Goal: Communication & Community: Participate in discussion

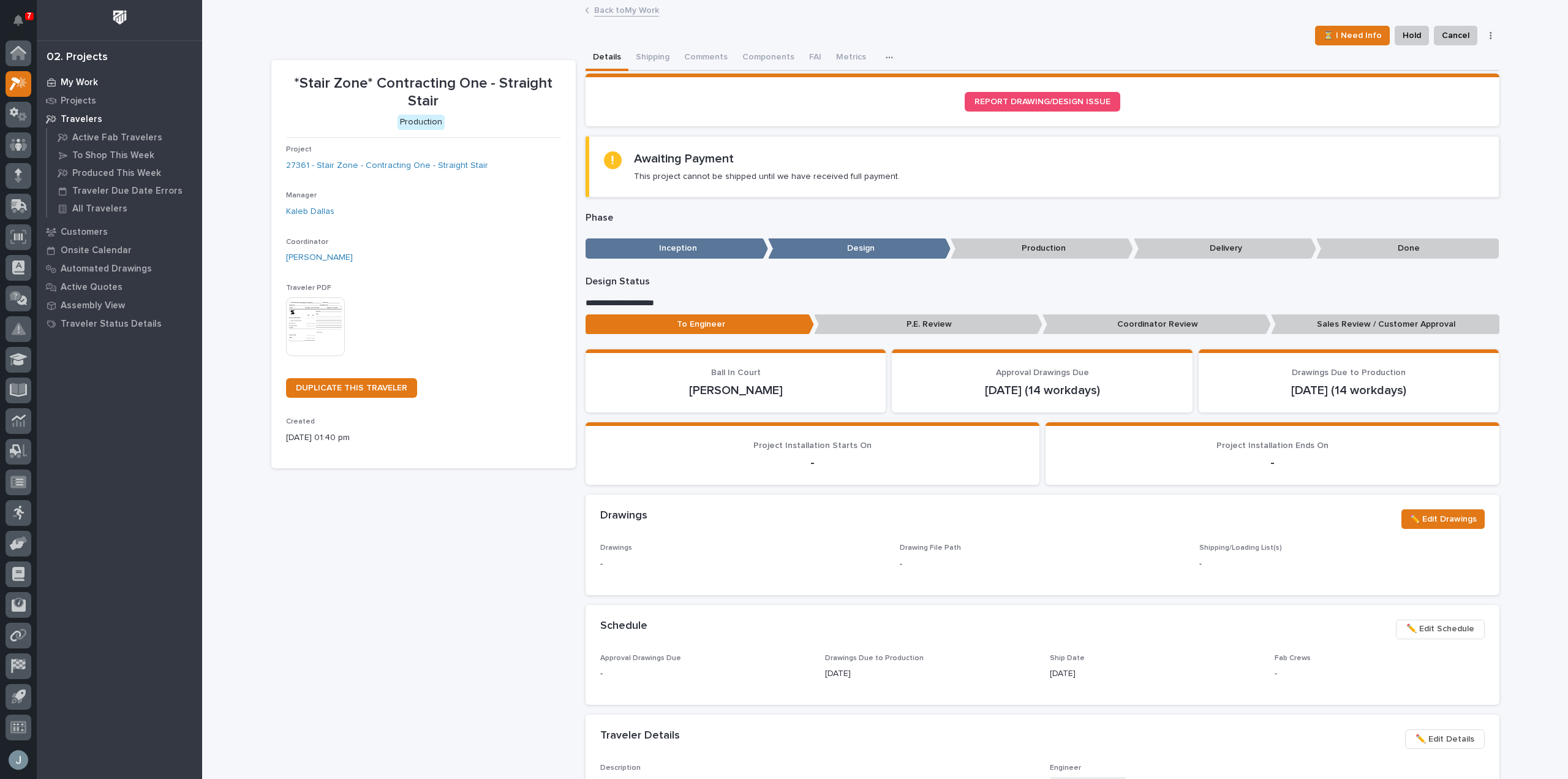
click at [68, 76] on div "My Work" at bounding box center [119, 82] width 159 height 17
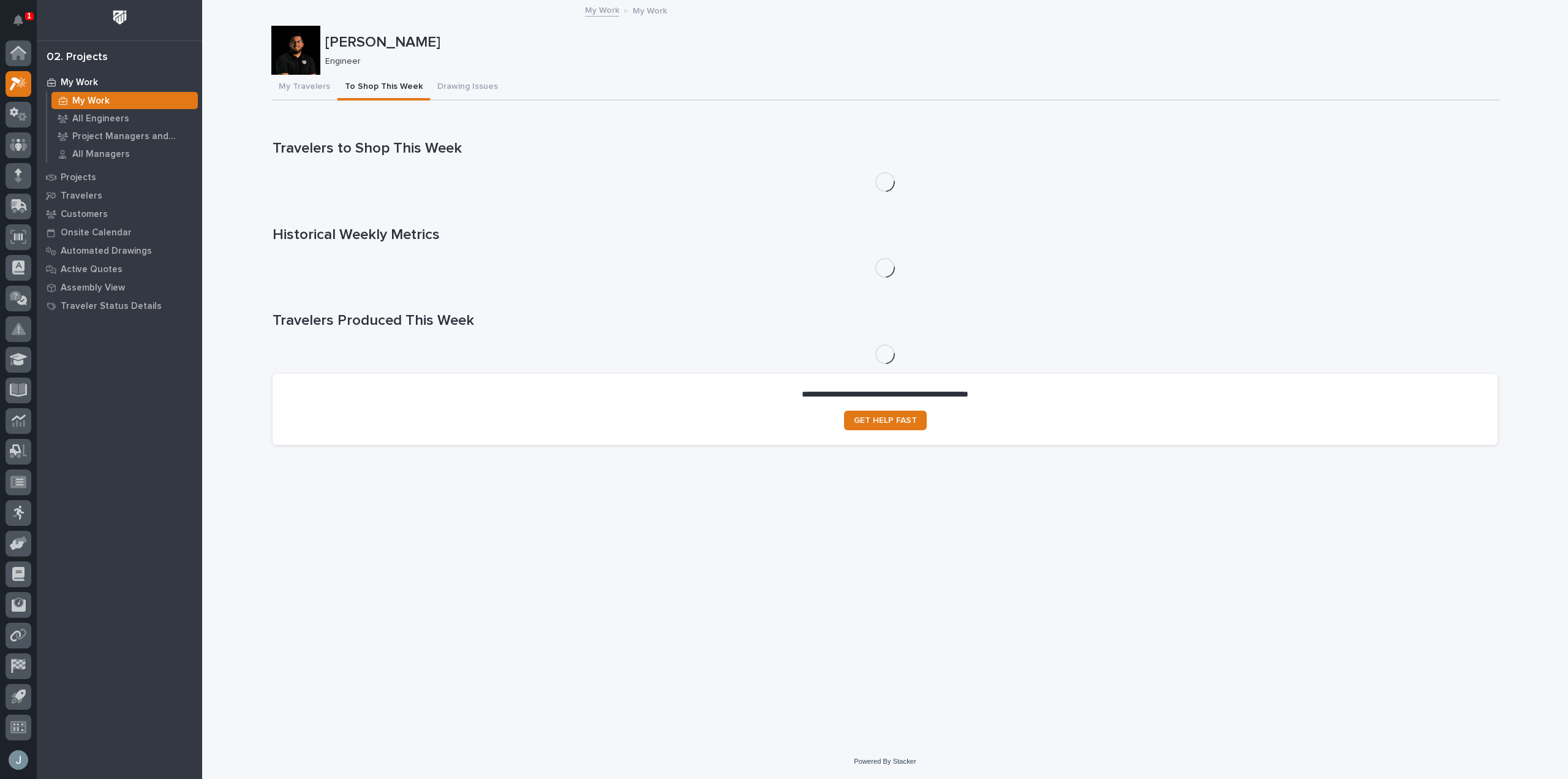
click at [387, 83] on button "To Shop This Week" at bounding box center [384, 88] width 92 height 25
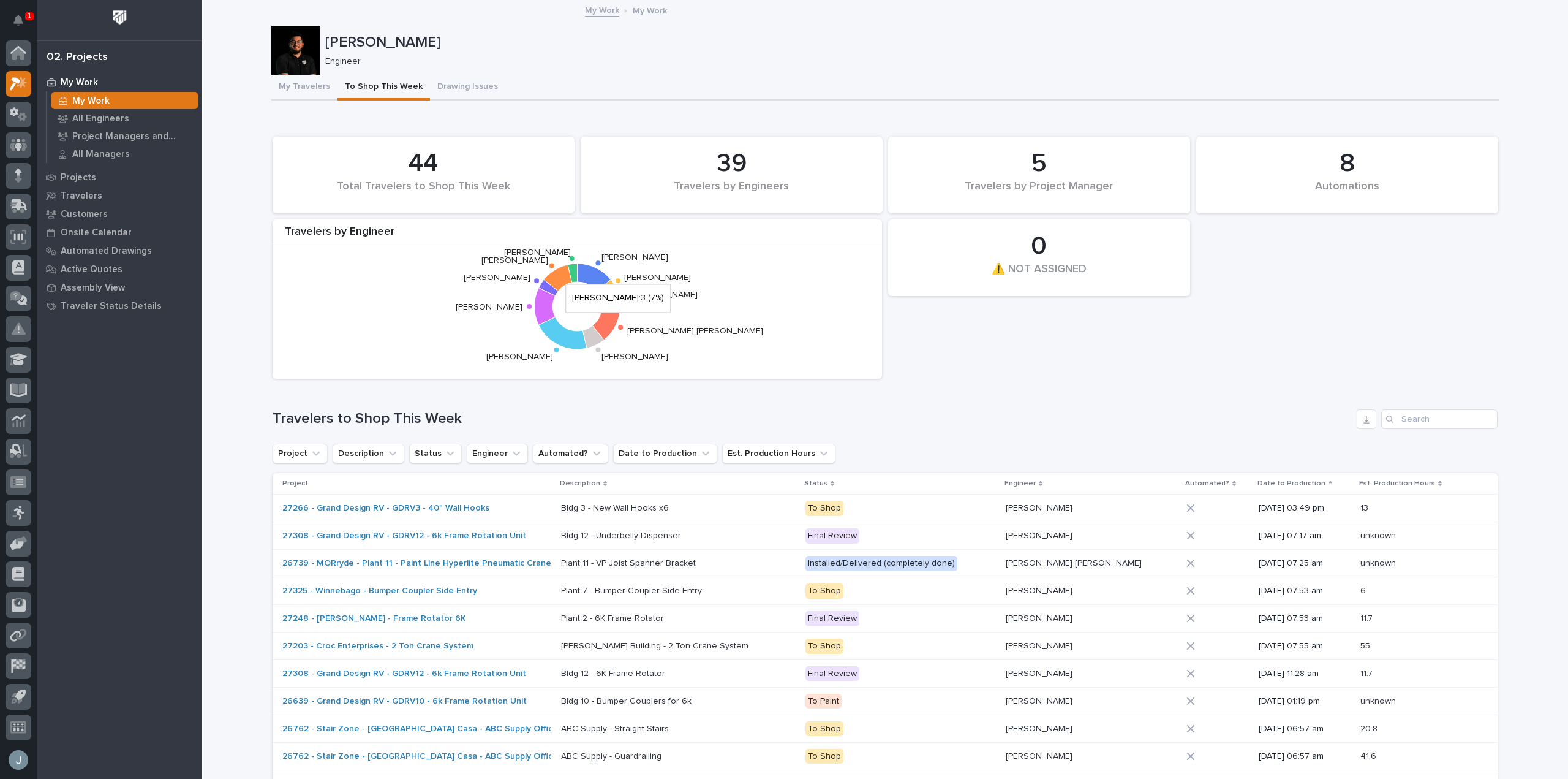
click at [547, 278] on icon at bounding box center [558, 277] width 28 height 26
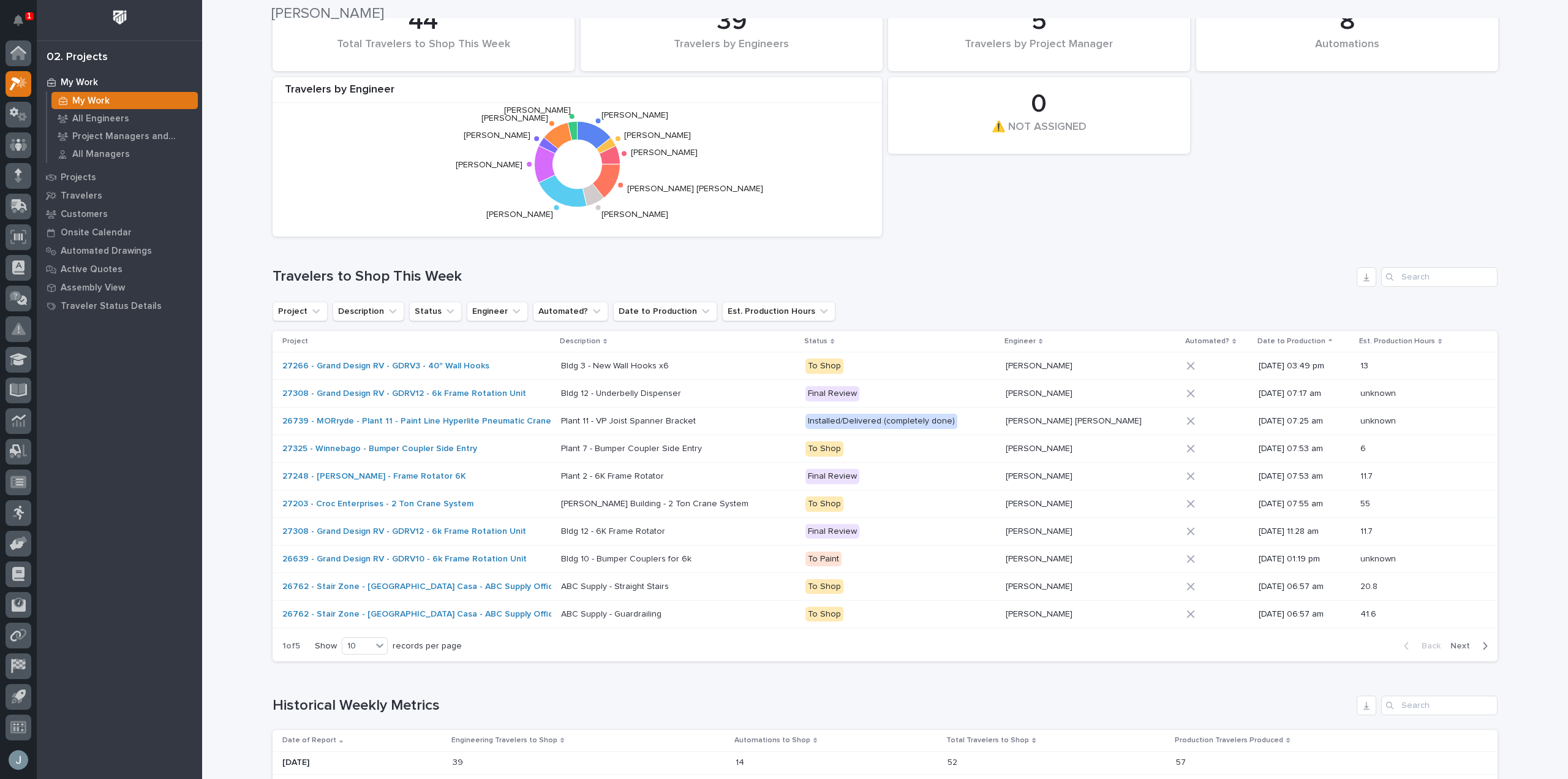
scroll to position [183, 0]
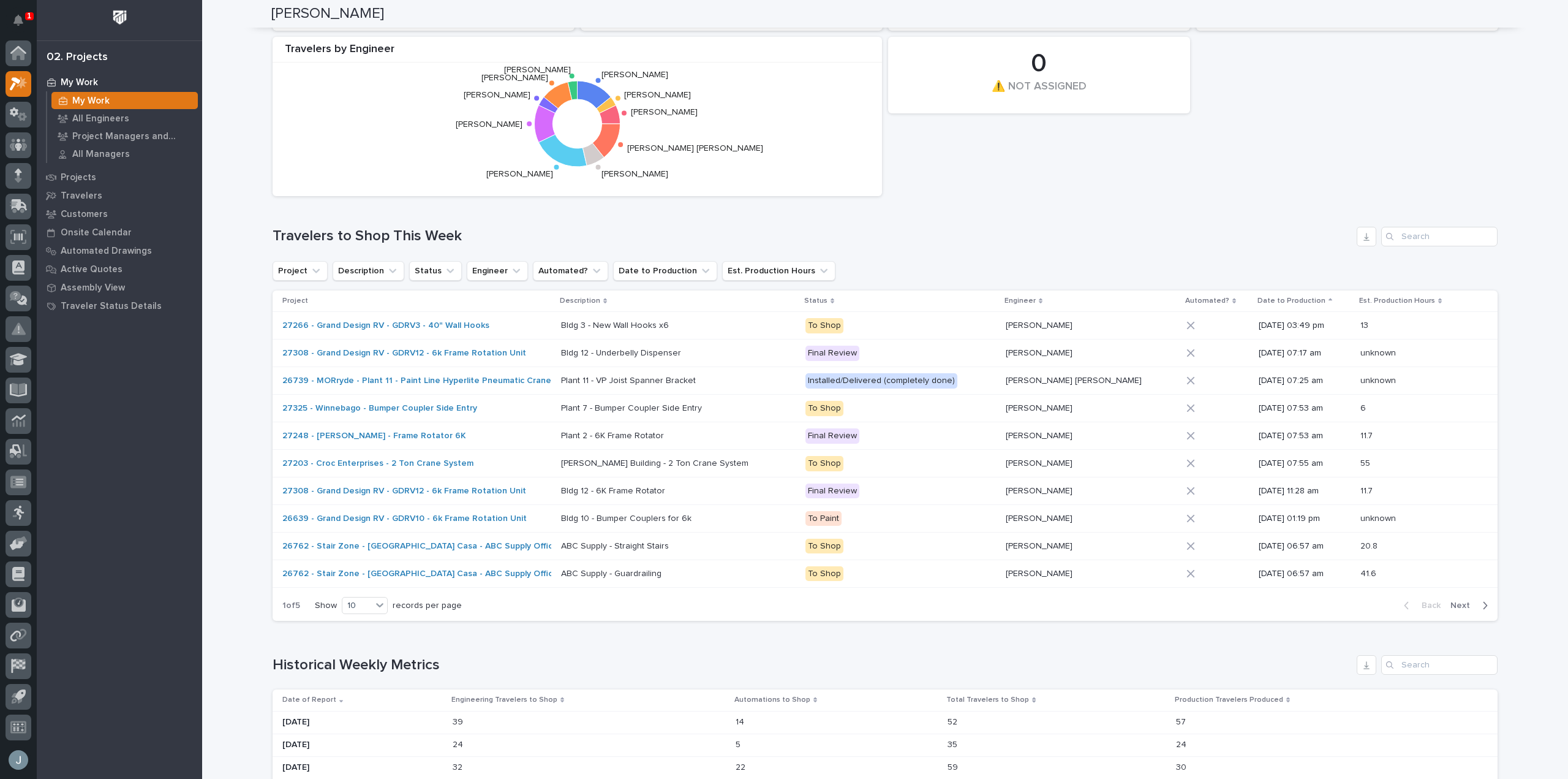
click at [1452, 606] on span "Next" at bounding box center [1464, 606] width 27 height 11
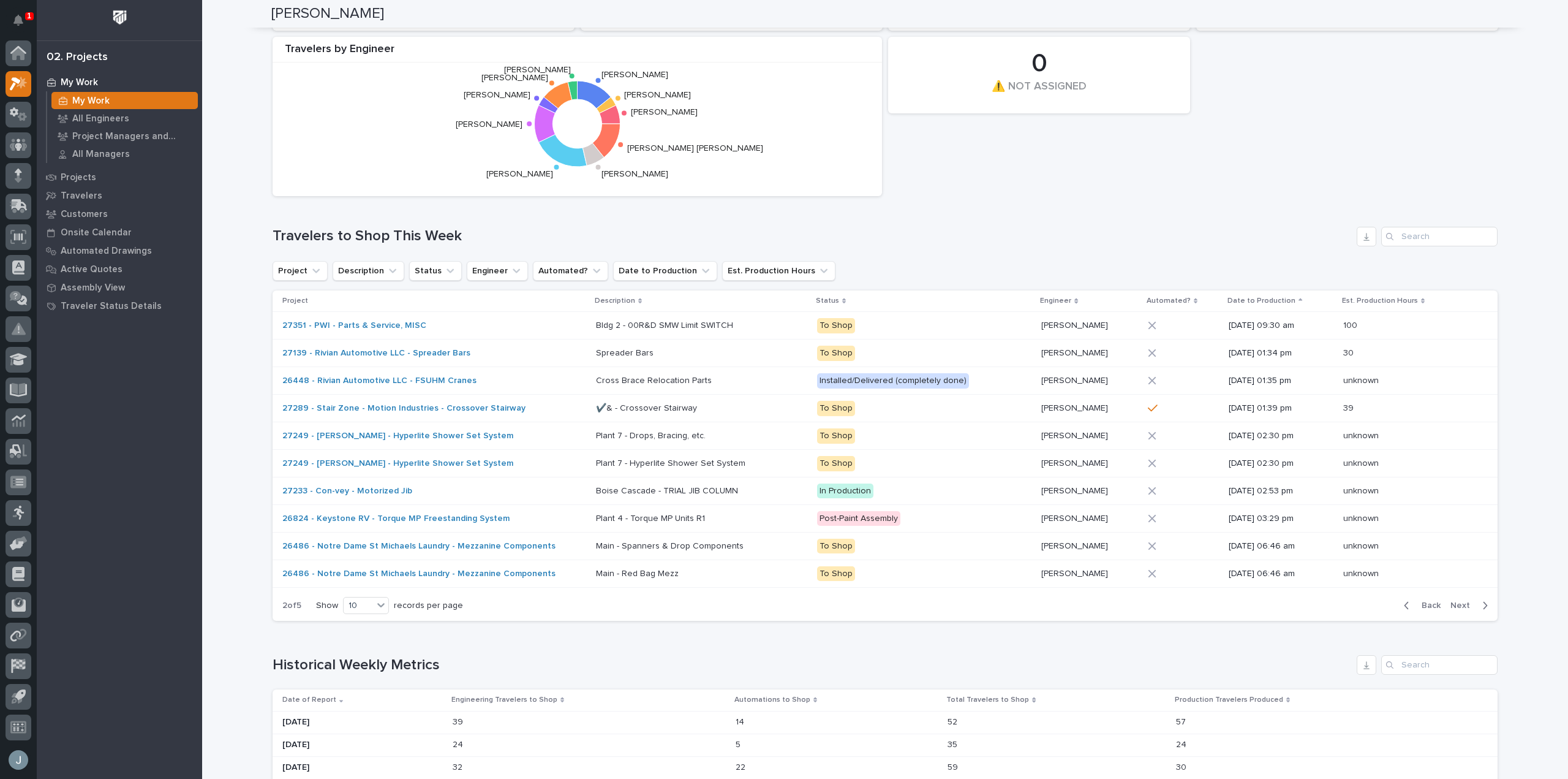
click at [1453, 599] on div "Back Next" at bounding box center [1446, 606] width 104 height 31
click at [1454, 603] on span "Next" at bounding box center [1464, 606] width 27 height 11
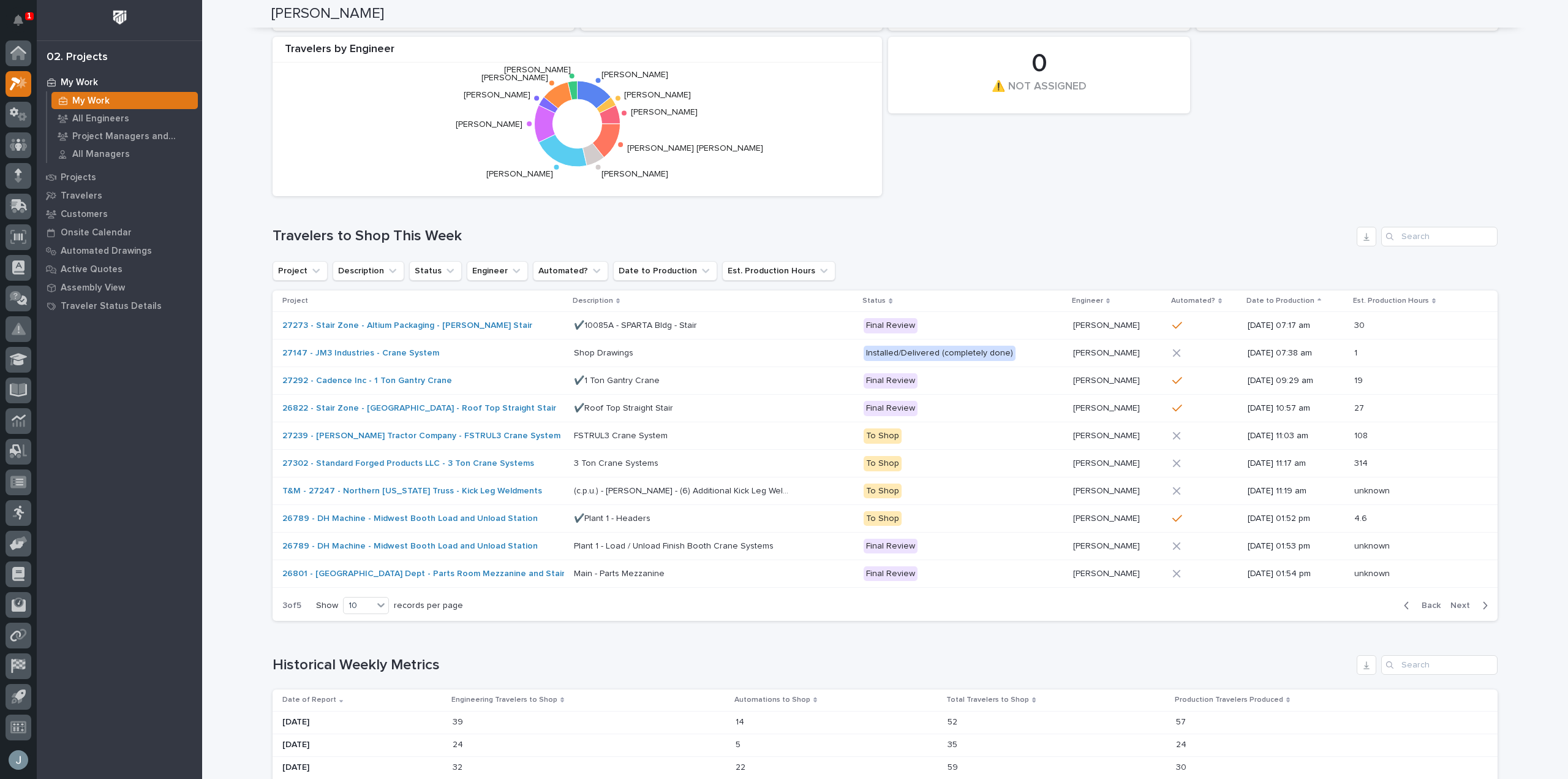
click at [1454, 605] on span "Next" at bounding box center [1464, 606] width 27 height 11
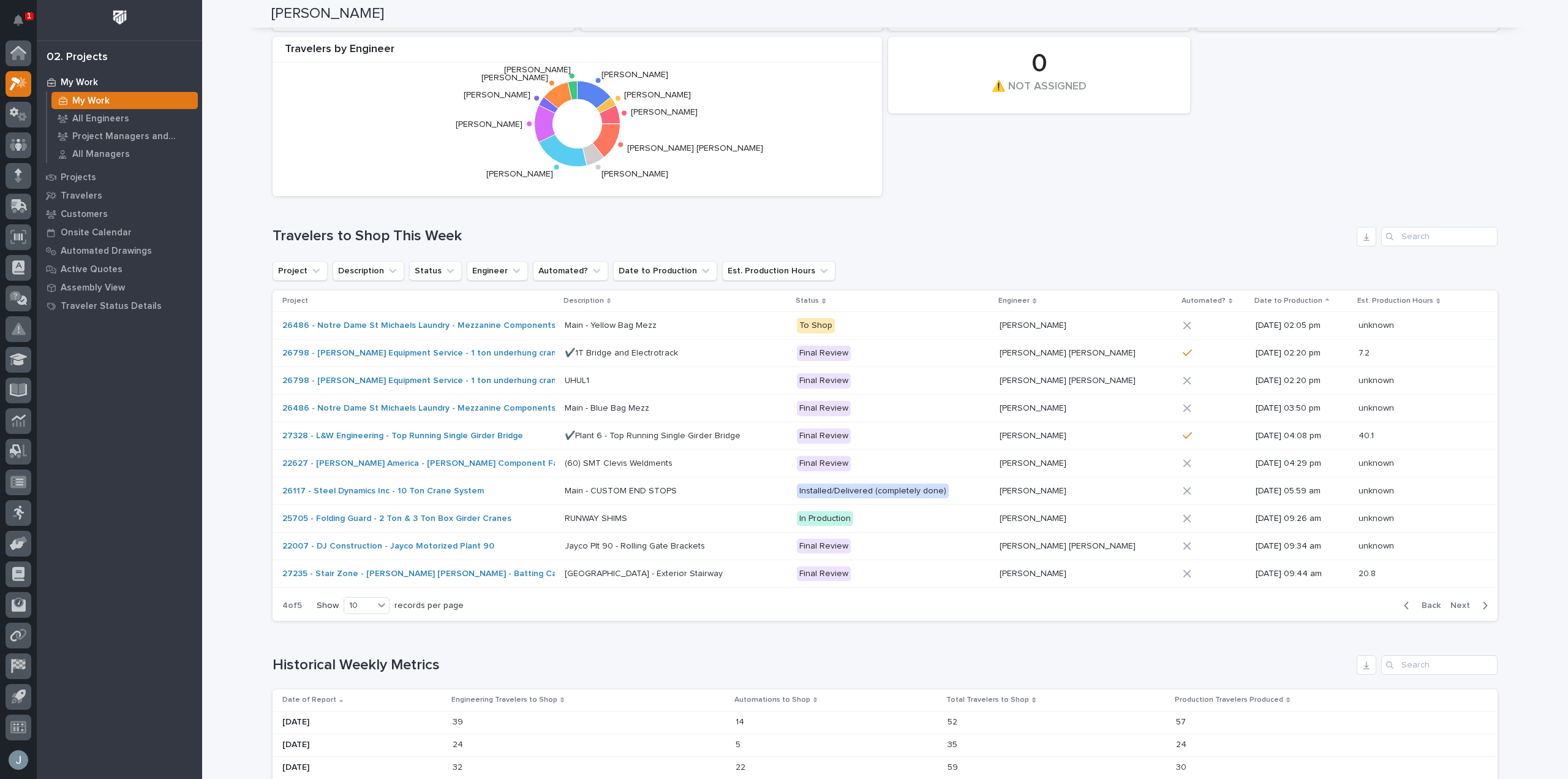
click at [1453, 605] on span "Next" at bounding box center [1464, 606] width 27 height 11
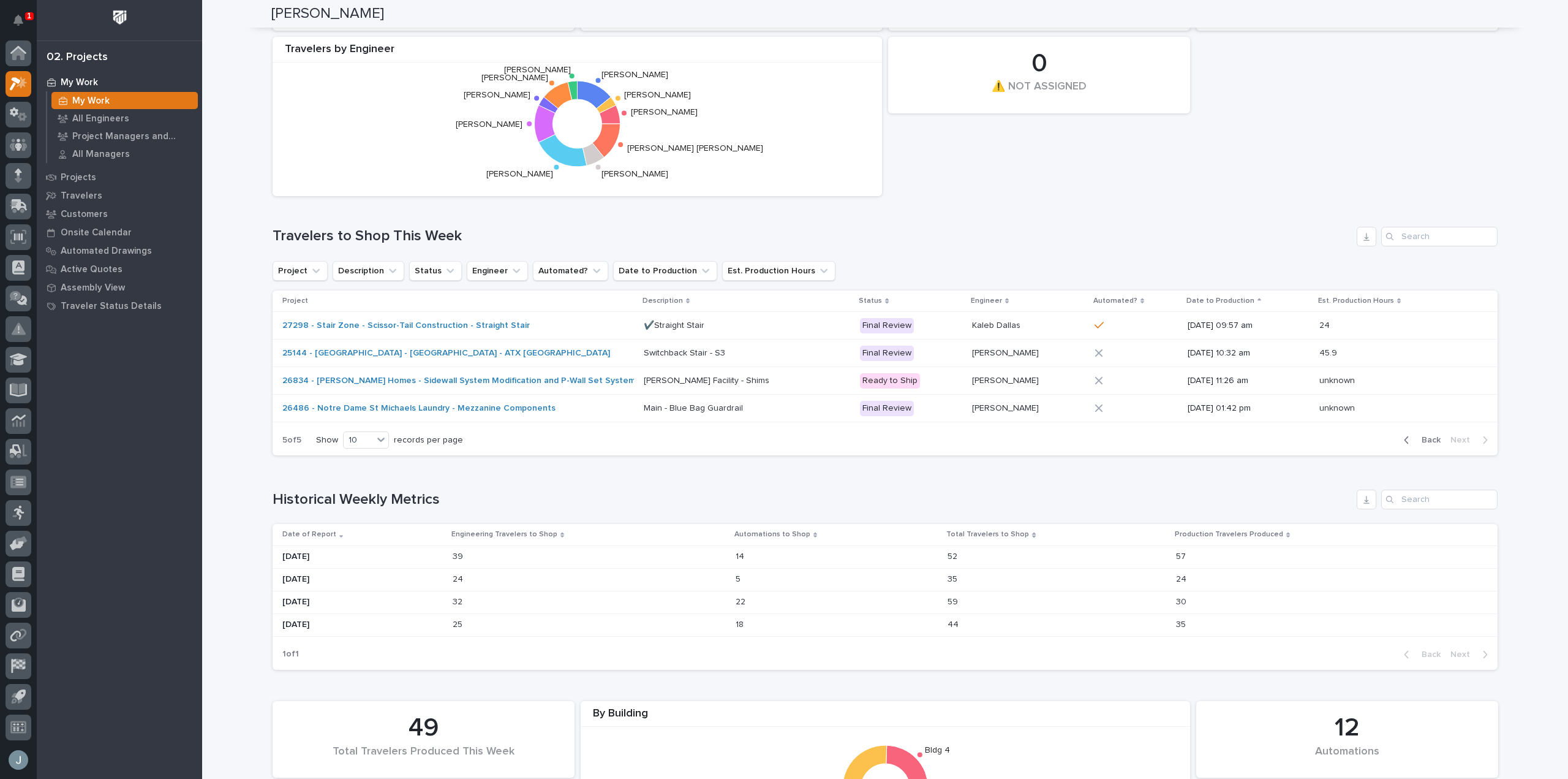
scroll to position [100, 0]
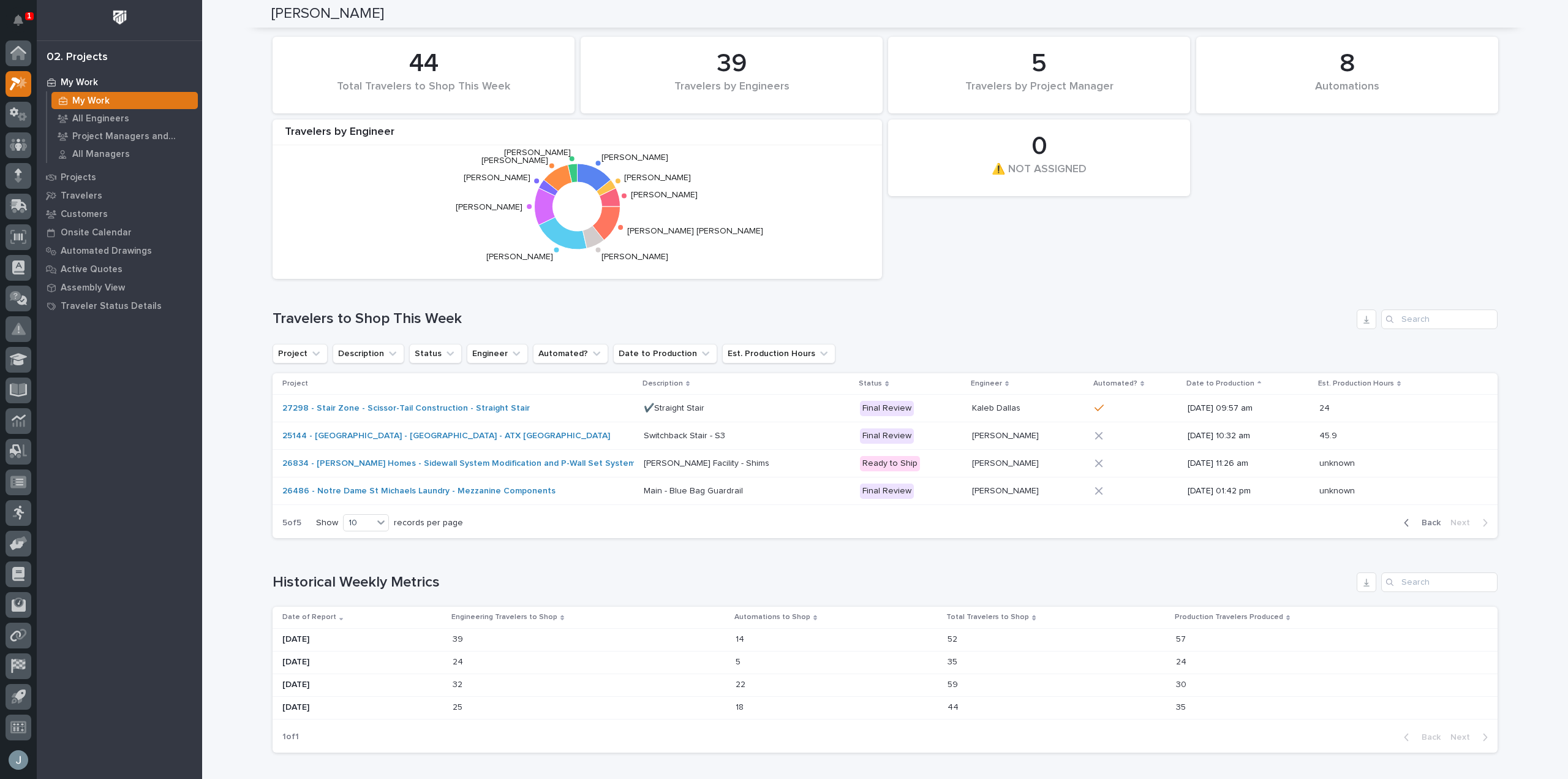
click at [1429, 525] on span "Back" at bounding box center [1427, 522] width 26 height 11
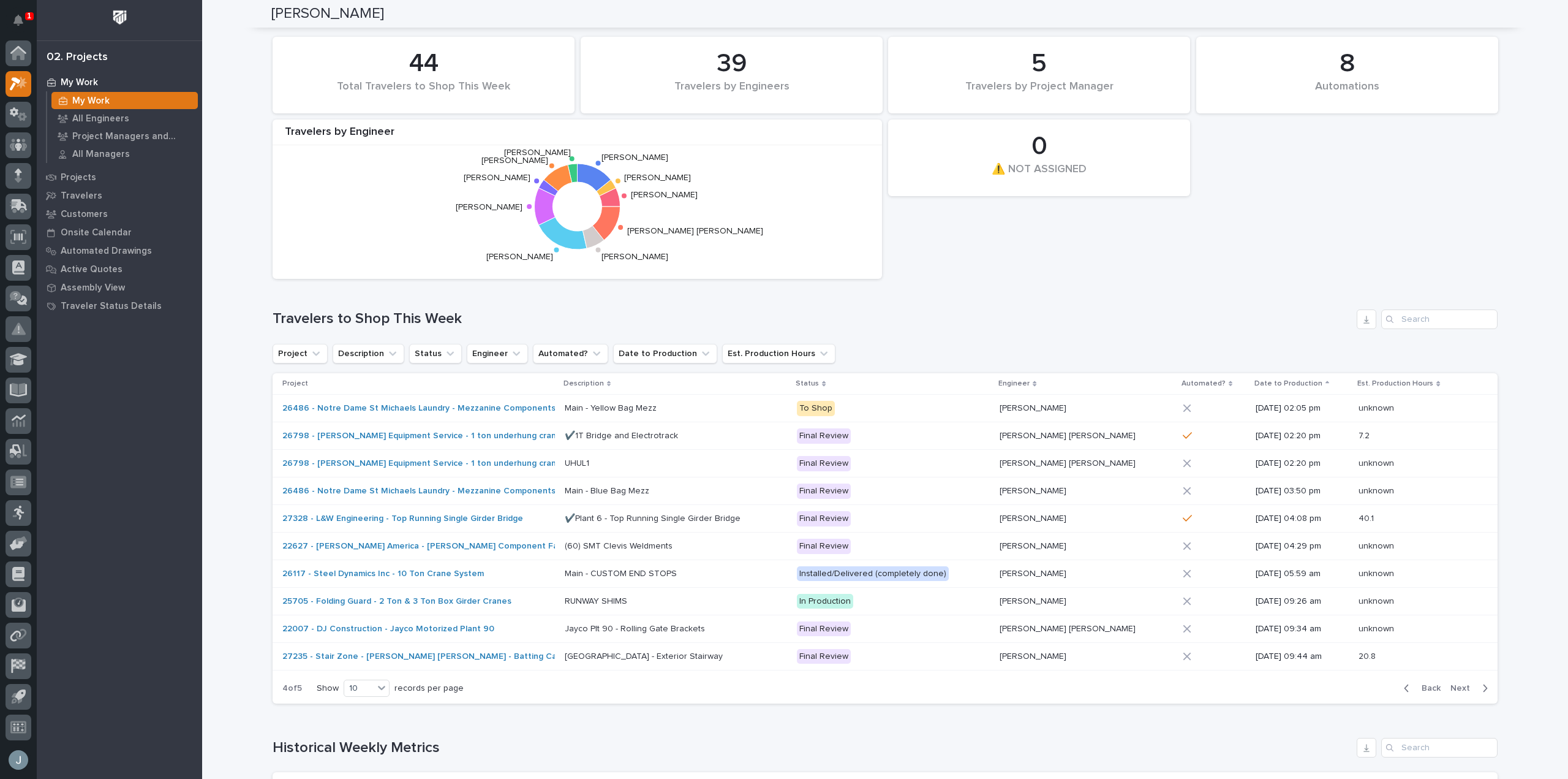
scroll to position [183, 0]
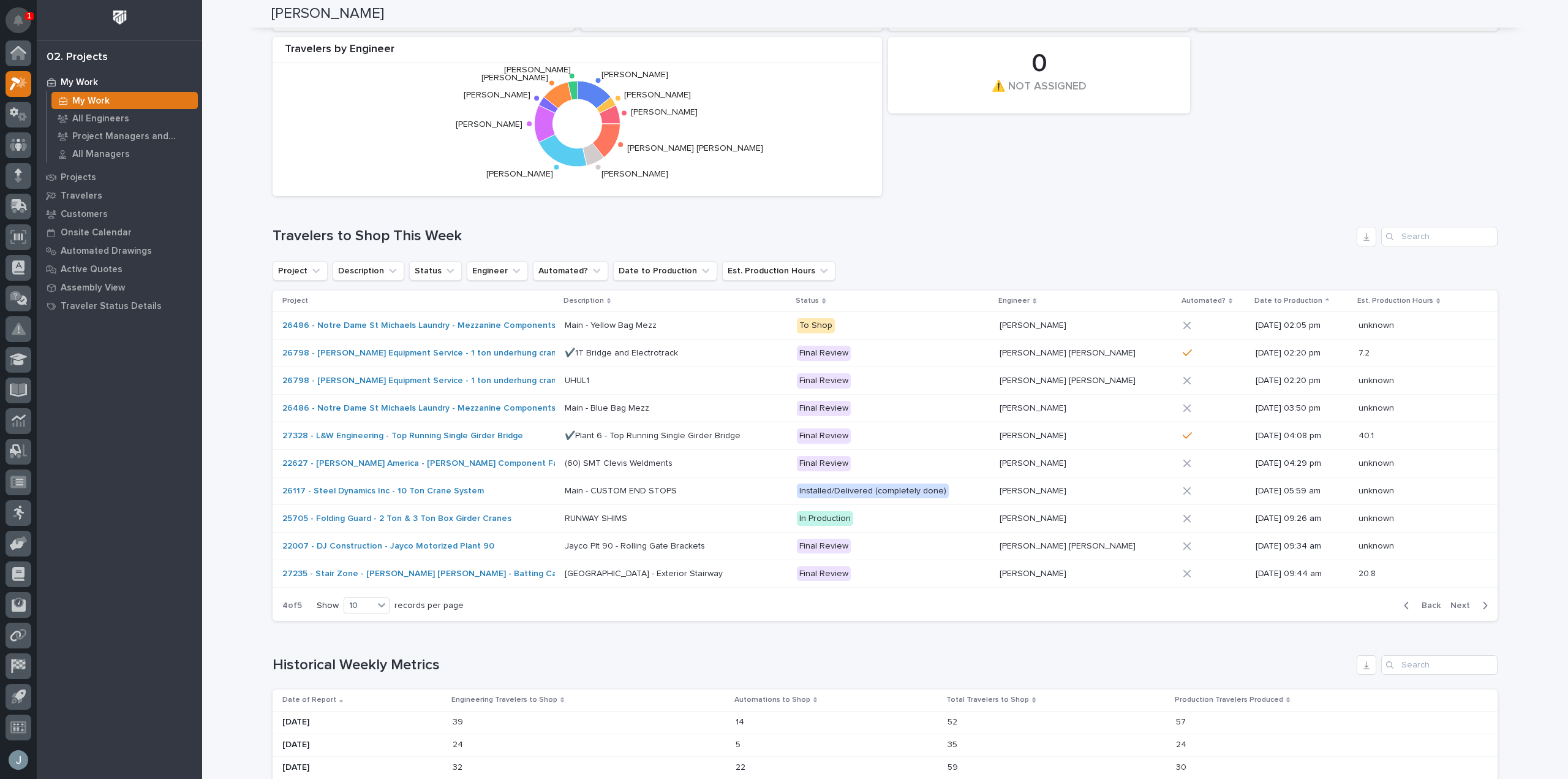
click at [18, 21] on icon "Notifications" at bounding box center [18, 20] width 10 height 11
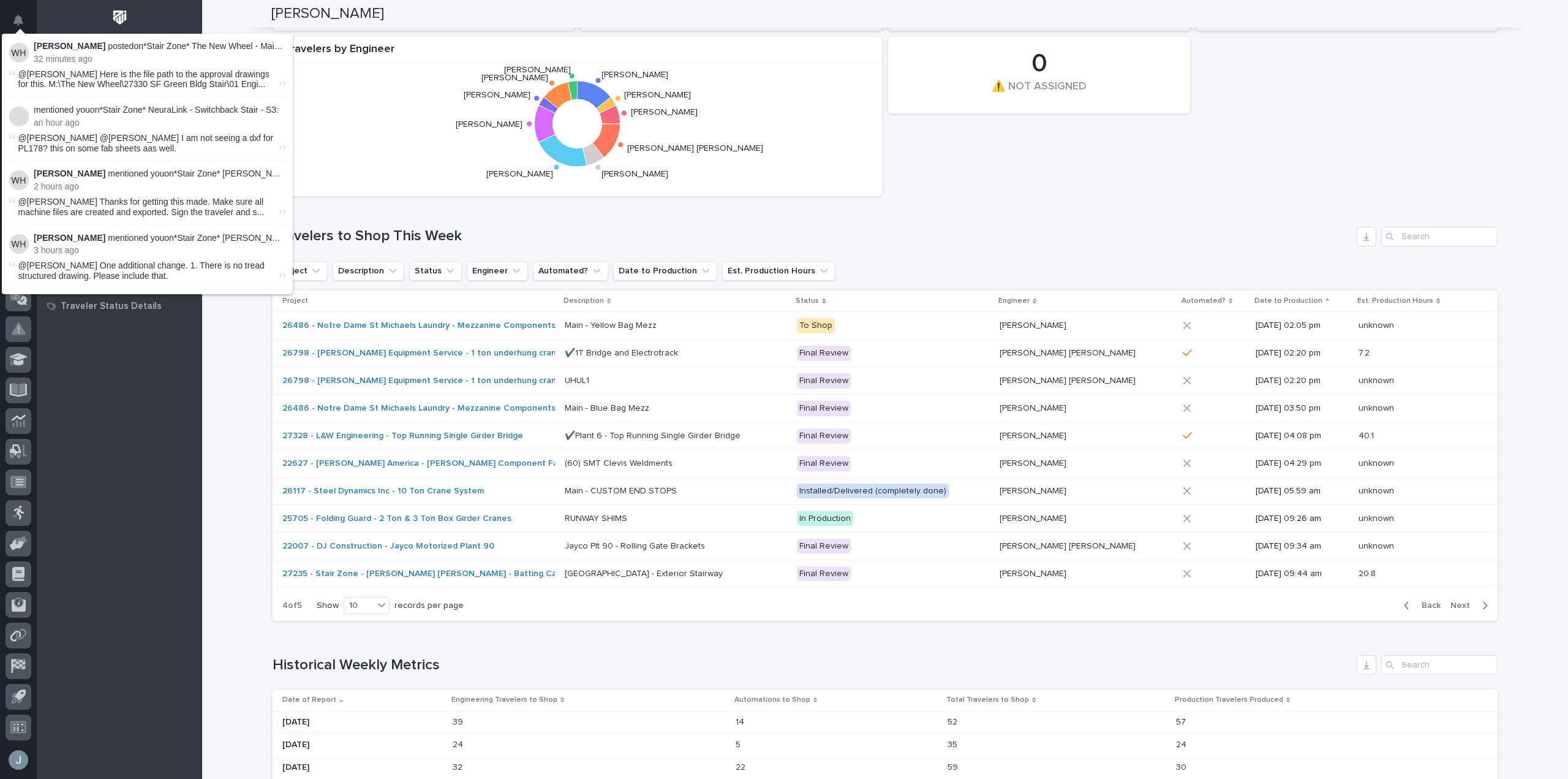
click at [173, 9] on div at bounding box center [119, 20] width 165 height 40
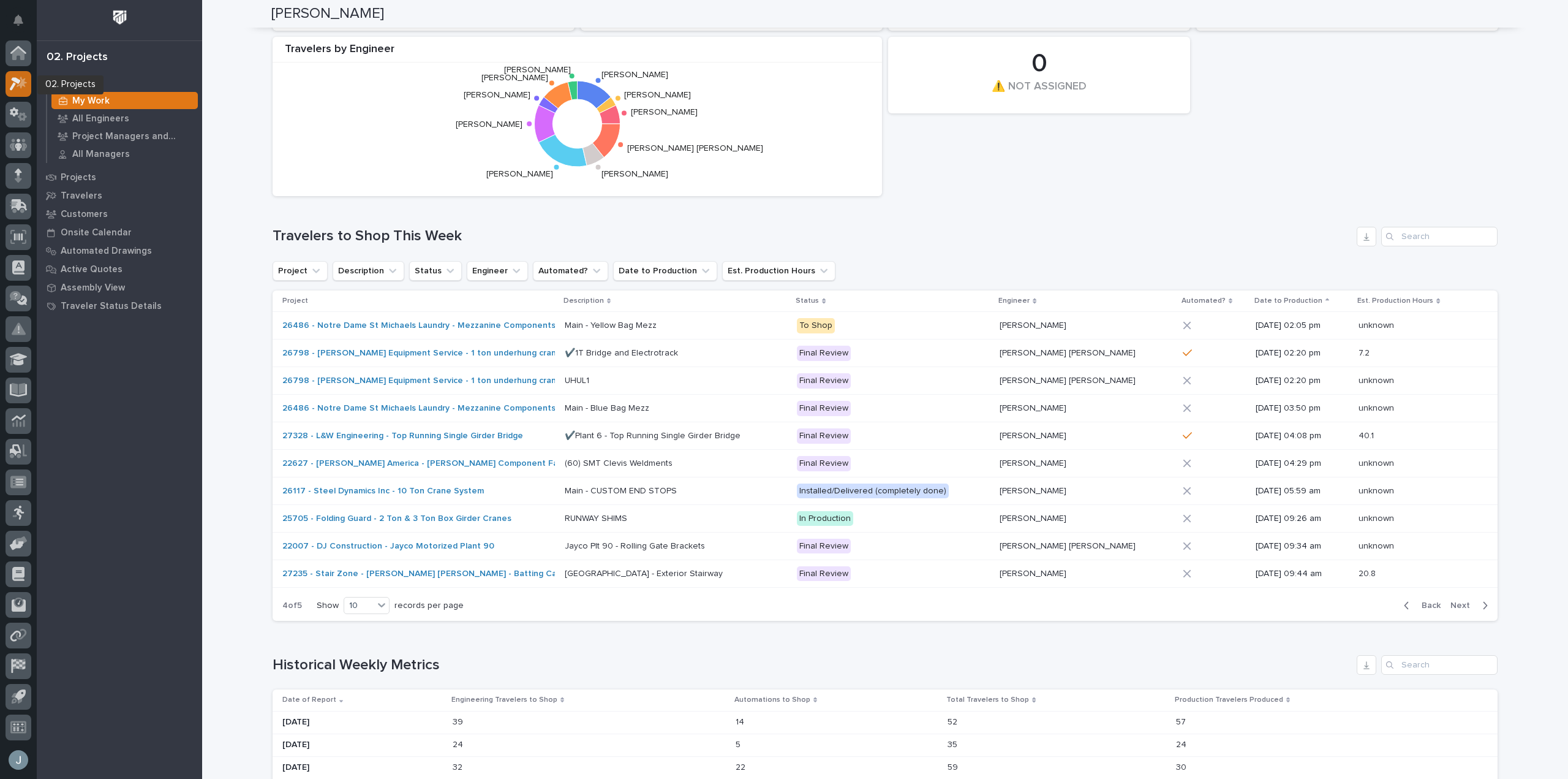
click at [18, 86] on icon at bounding box center [22, 82] width 11 height 12
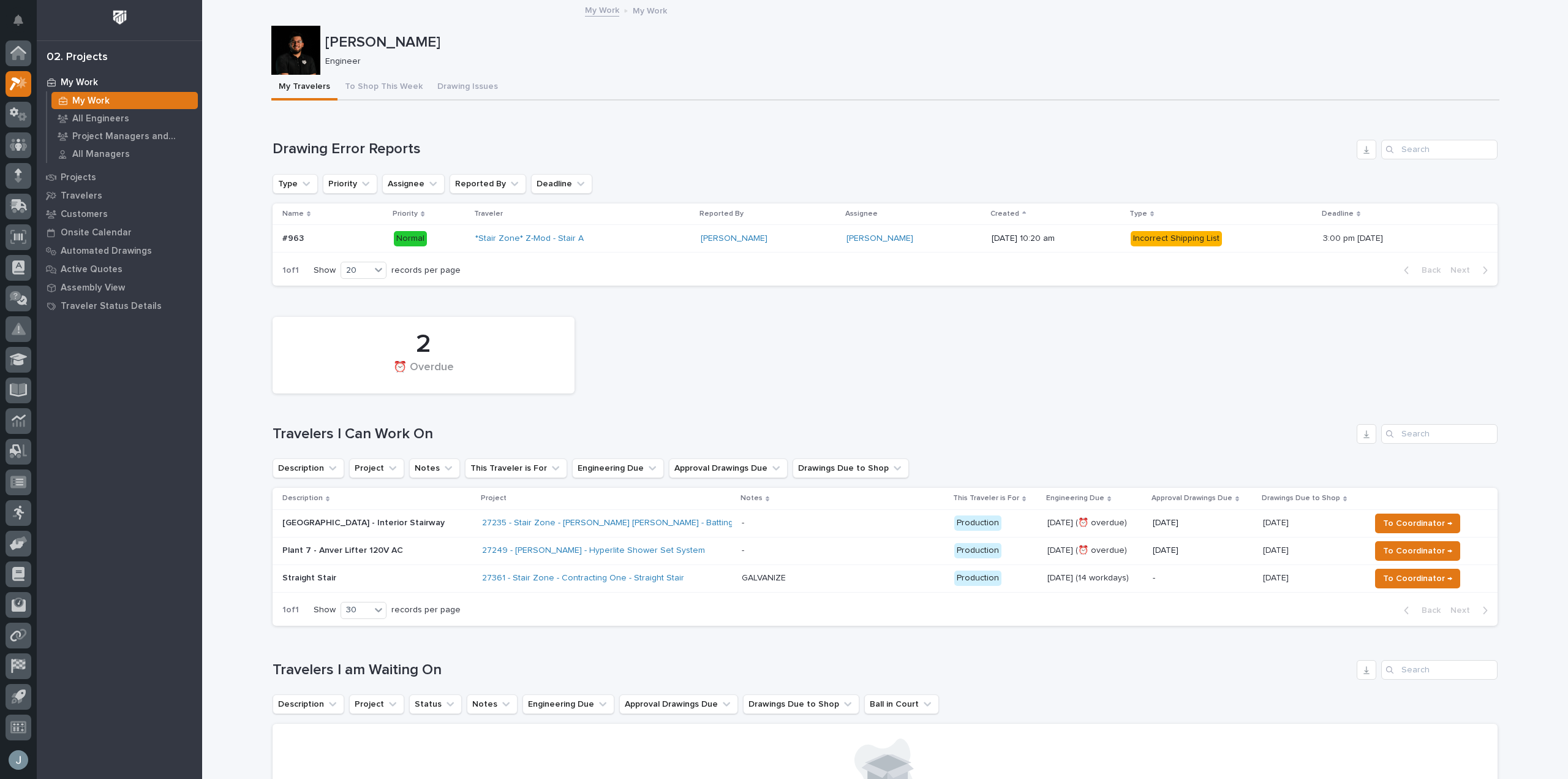
click at [731, 524] on div "27235 - Stair Zone - [PERSON_NAME] [PERSON_NAME] - Batting Cage Stairs" at bounding box center [607, 523] width 249 height 20
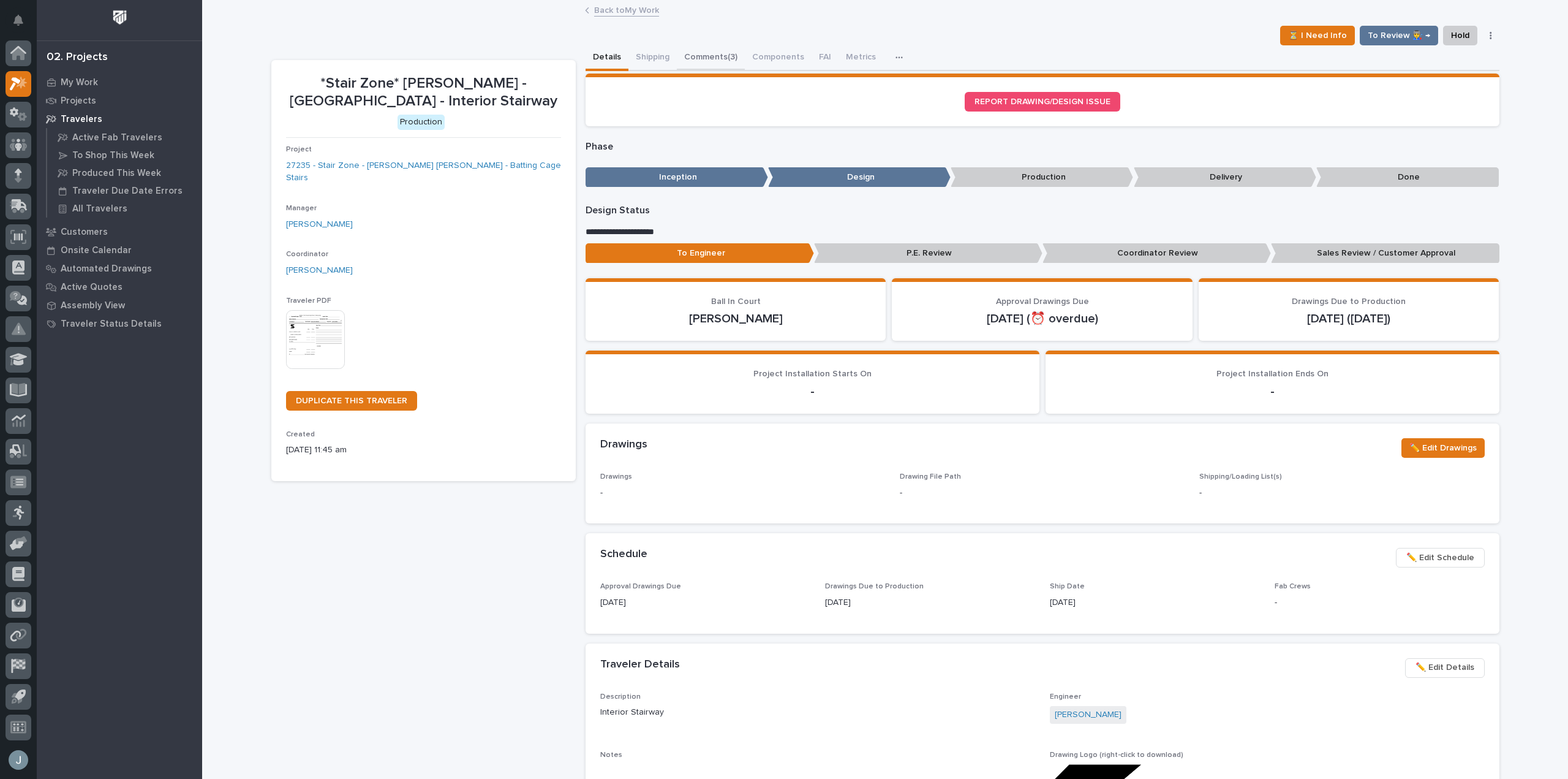
click at [690, 62] on button "Comments (3)" at bounding box center [711, 58] width 68 height 25
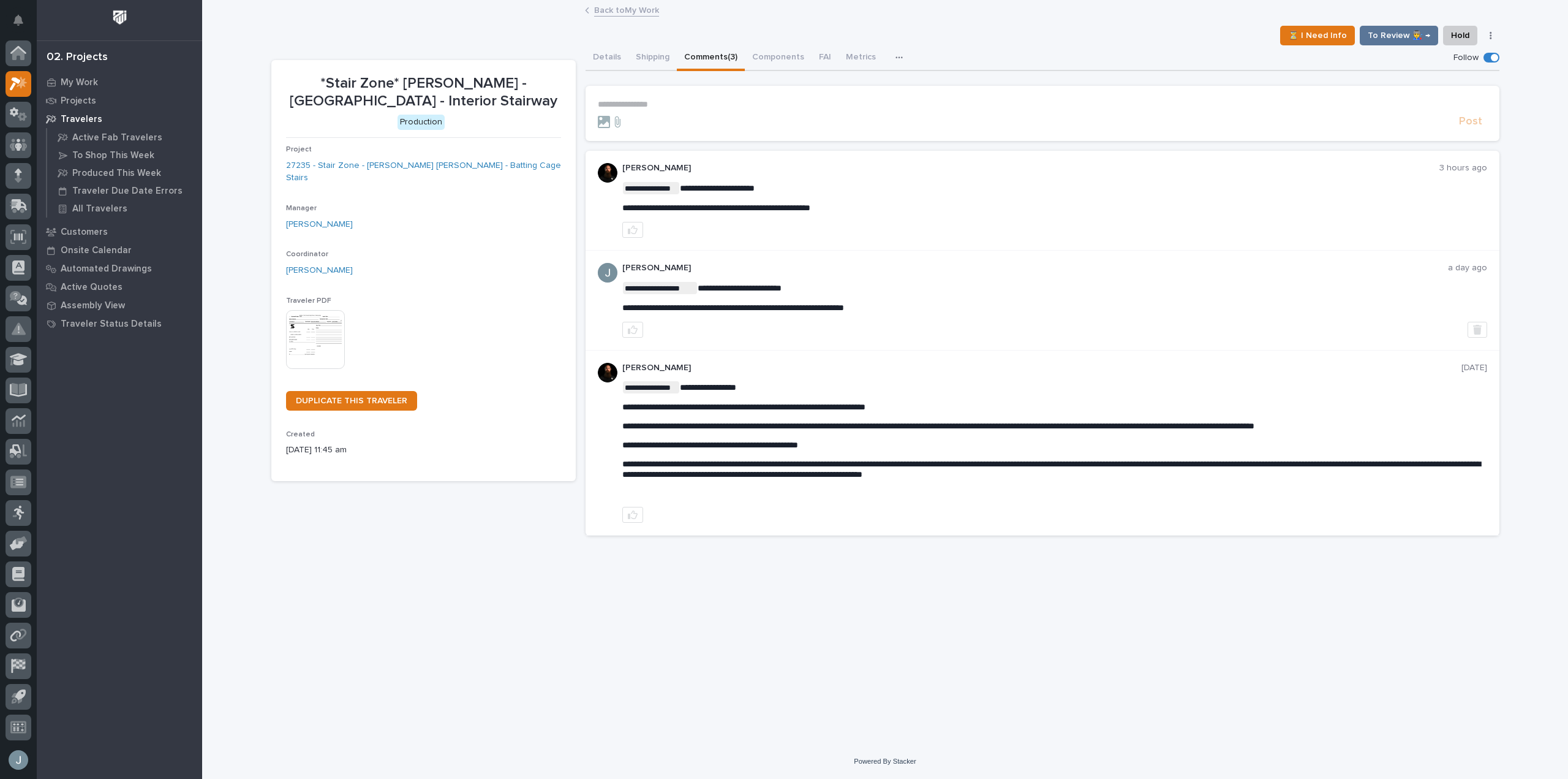
click at [719, 103] on p "**********" at bounding box center [1042, 104] width 890 height 11
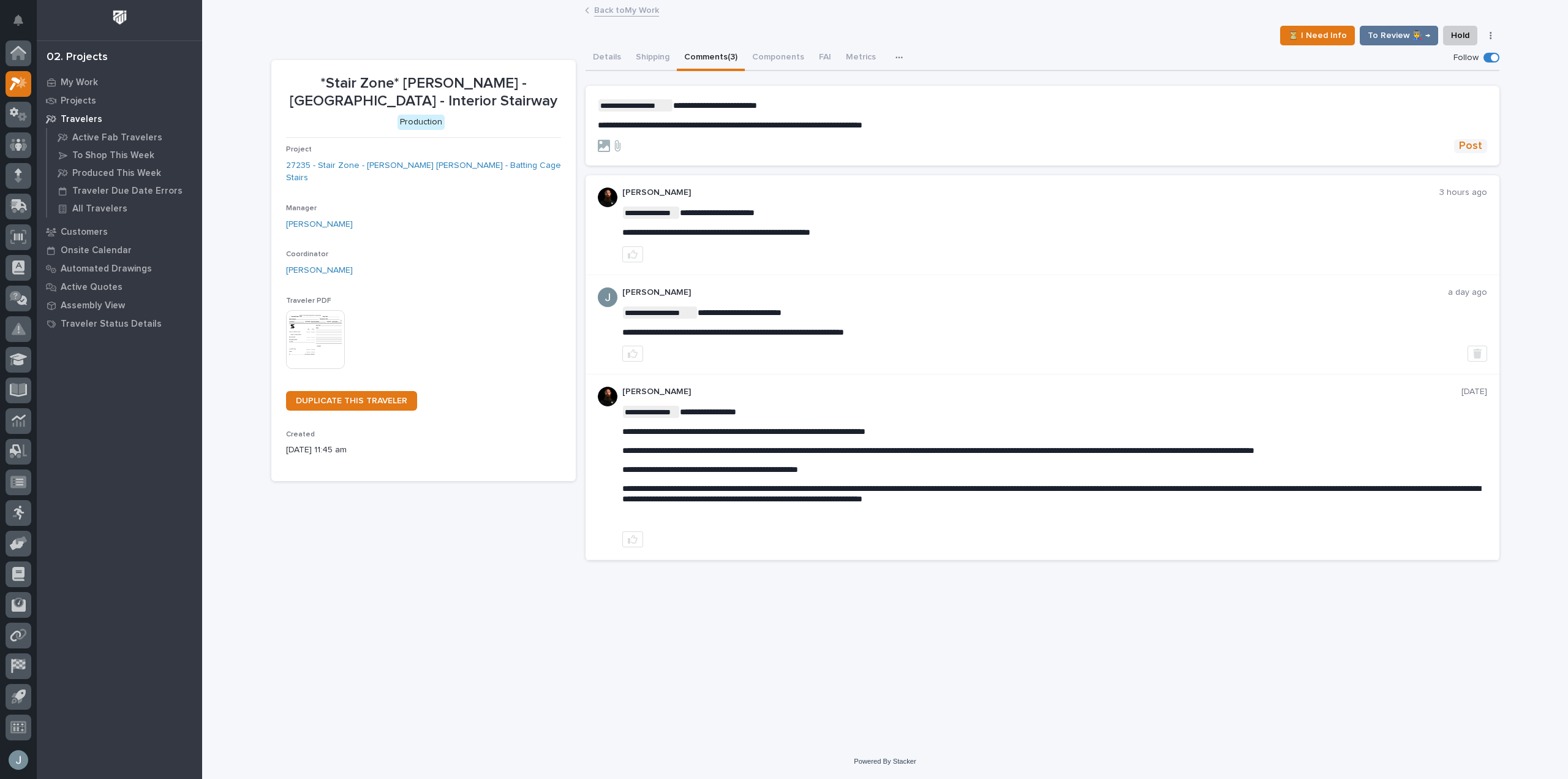
click at [1466, 147] on span "Post" at bounding box center [1471, 146] width 23 height 14
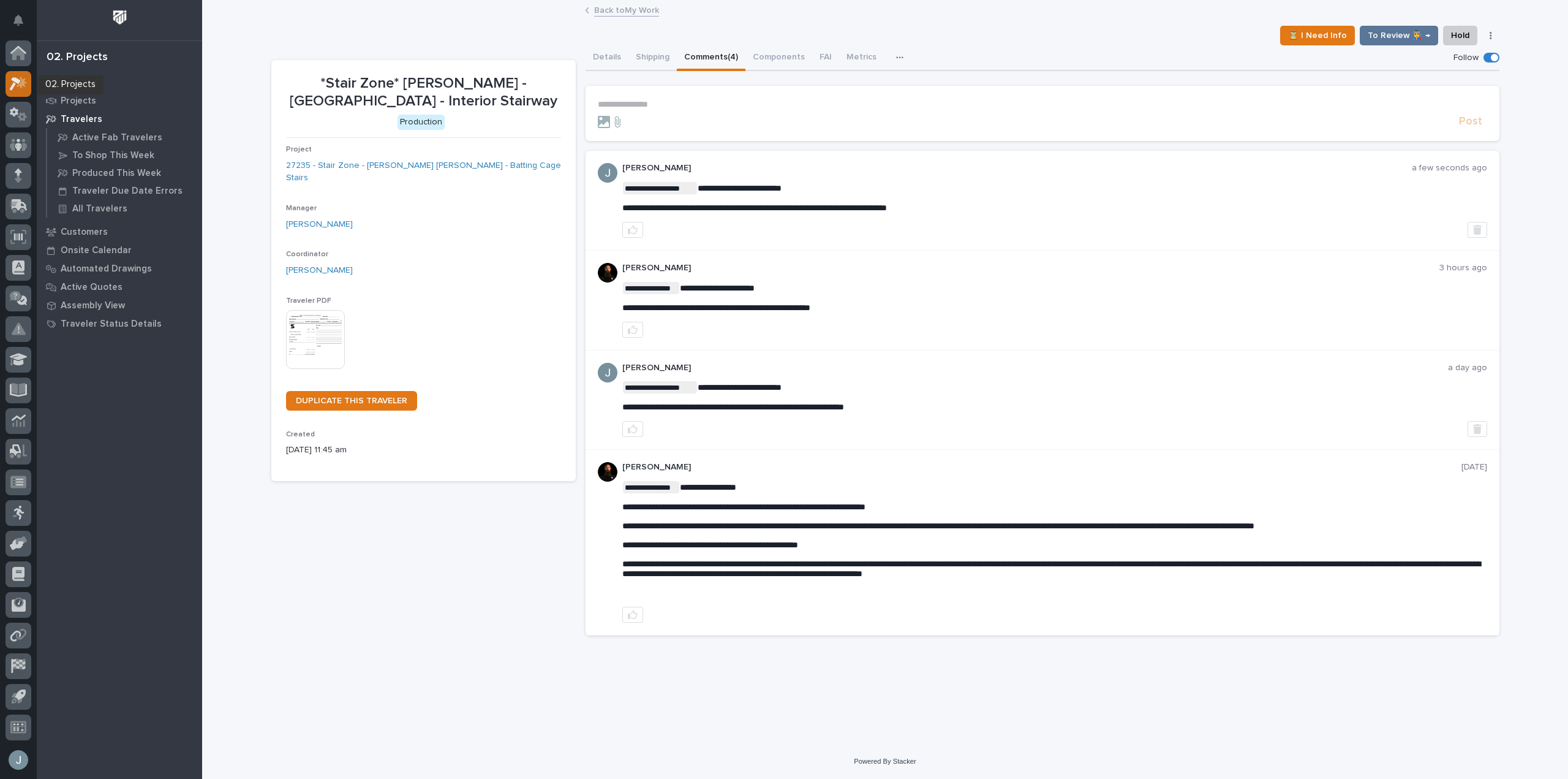
click at [13, 90] on div at bounding box center [18, 84] width 25 height 25
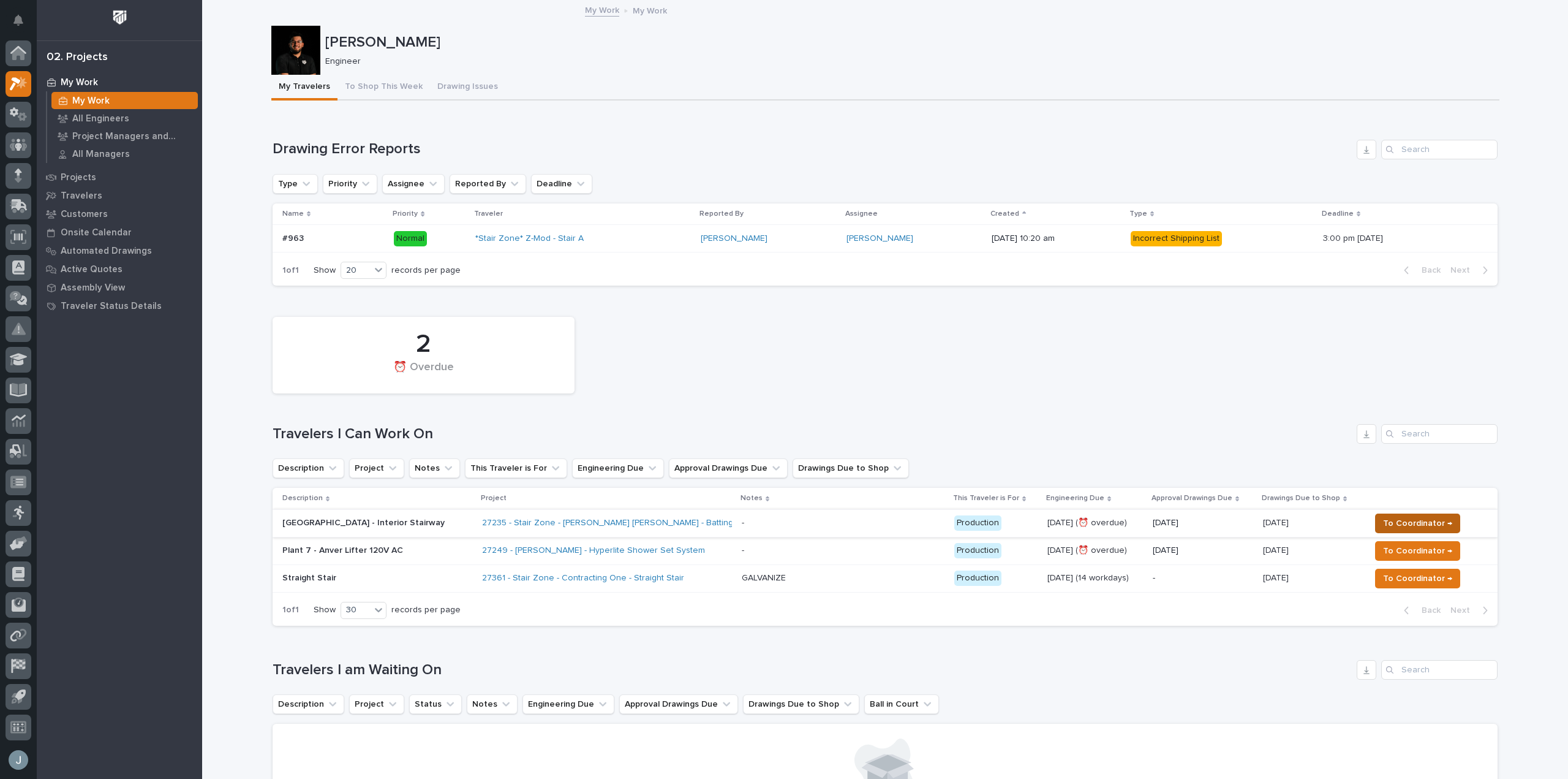
click at [1403, 518] on span "To Coordinator →" at bounding box center [1417, 523] width 69 height 15
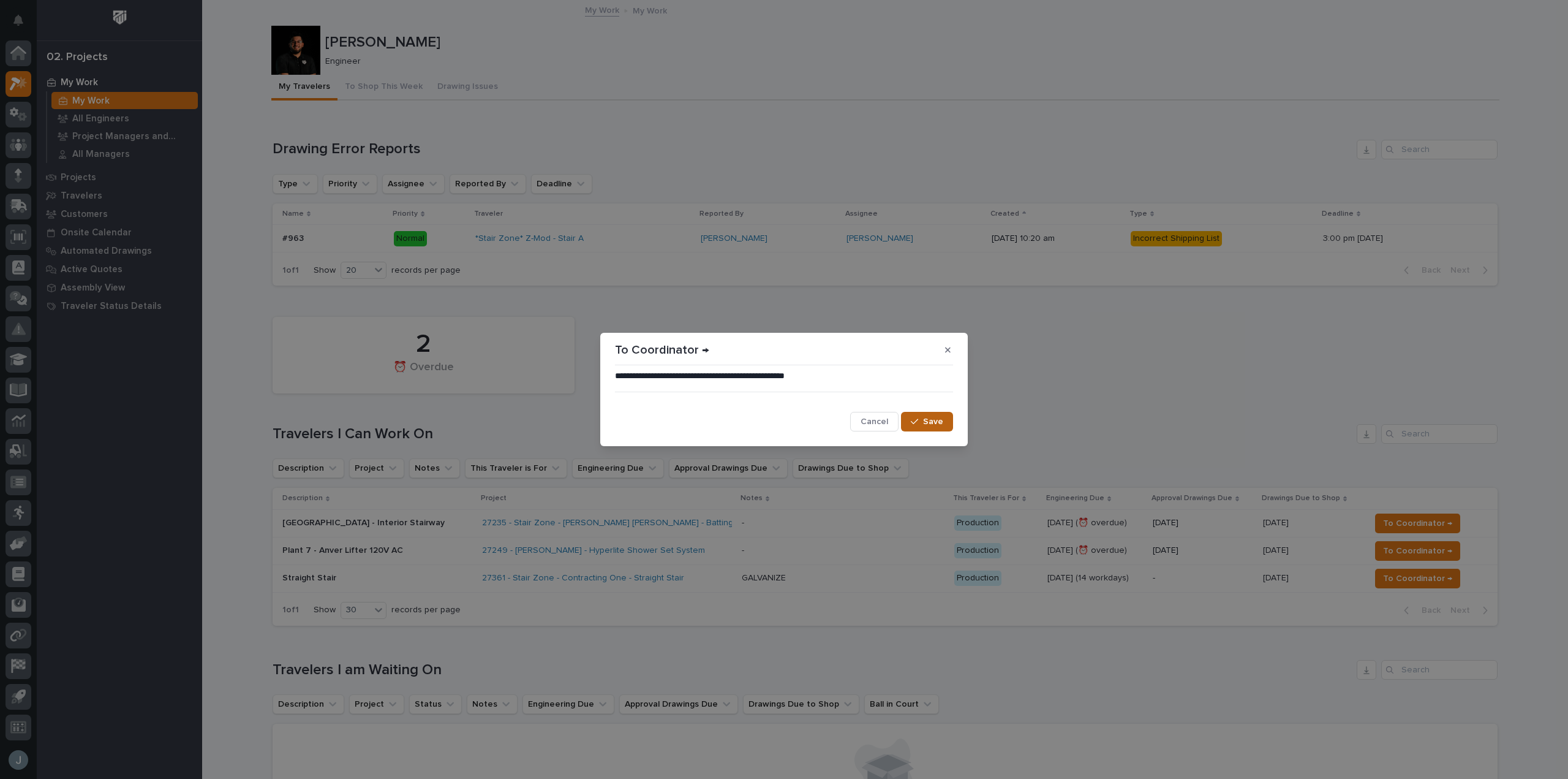
click at [925, 428] on button "Save" at bounding box center [927, 421] width 52 height 19
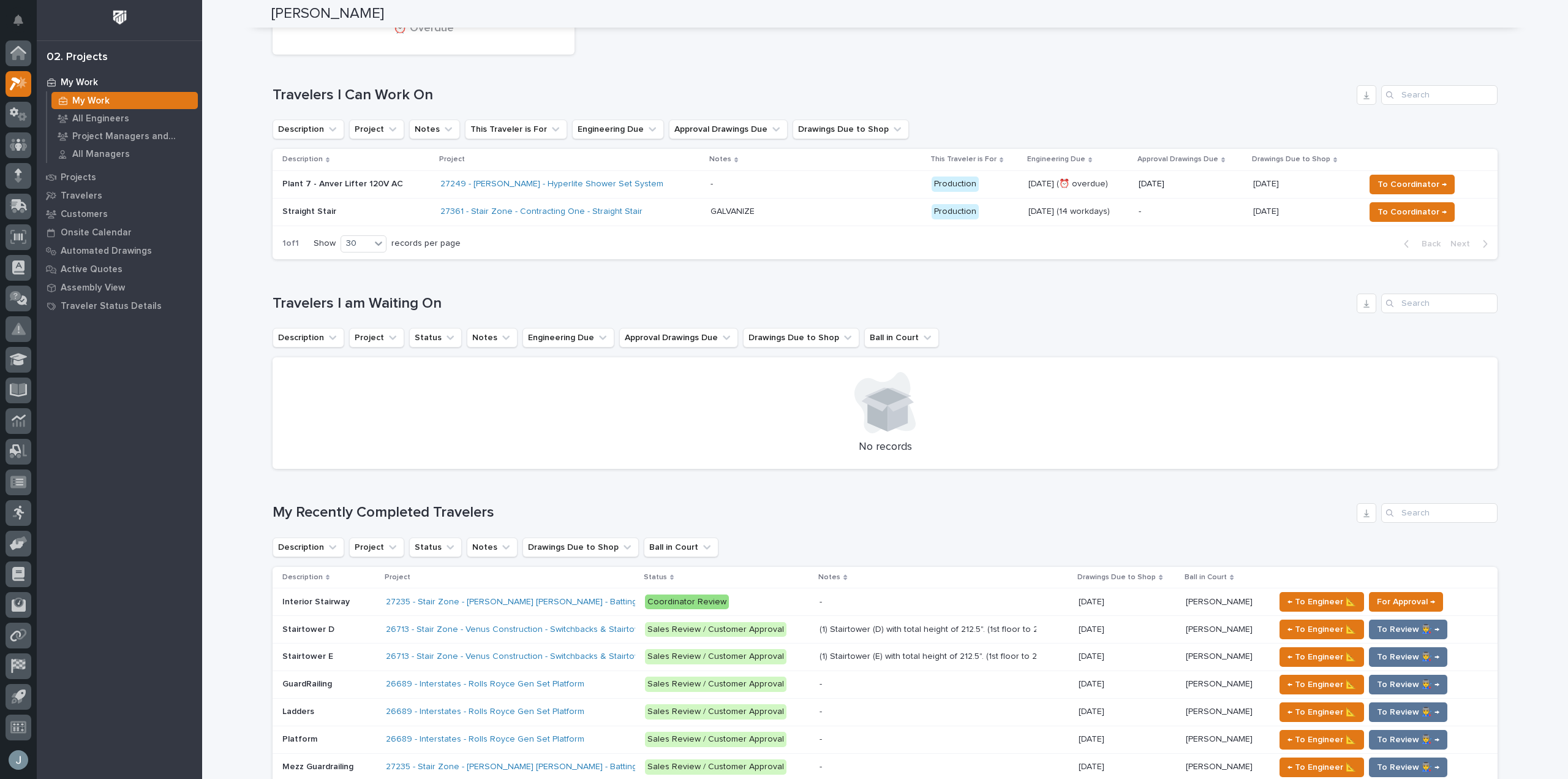
scroll to position [321, 0]
